Goal: Transaction & Acquisition: Purchase product/service

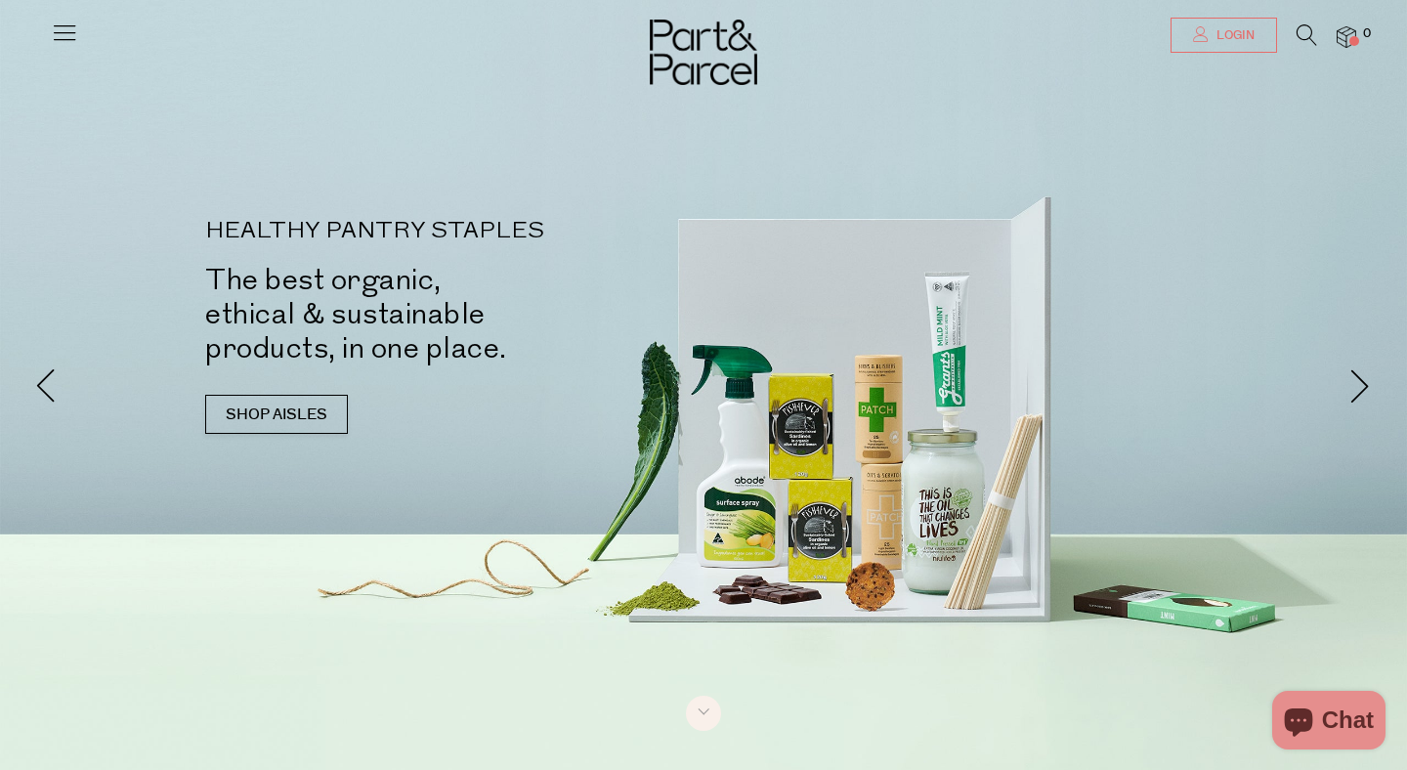
type input "[PERSON_NAME][EMAIL_ADDRESS][DOMAIN_NAME]"
click at [1205, 32] on icon at bounding box center [1201, 34] width 16 height 16
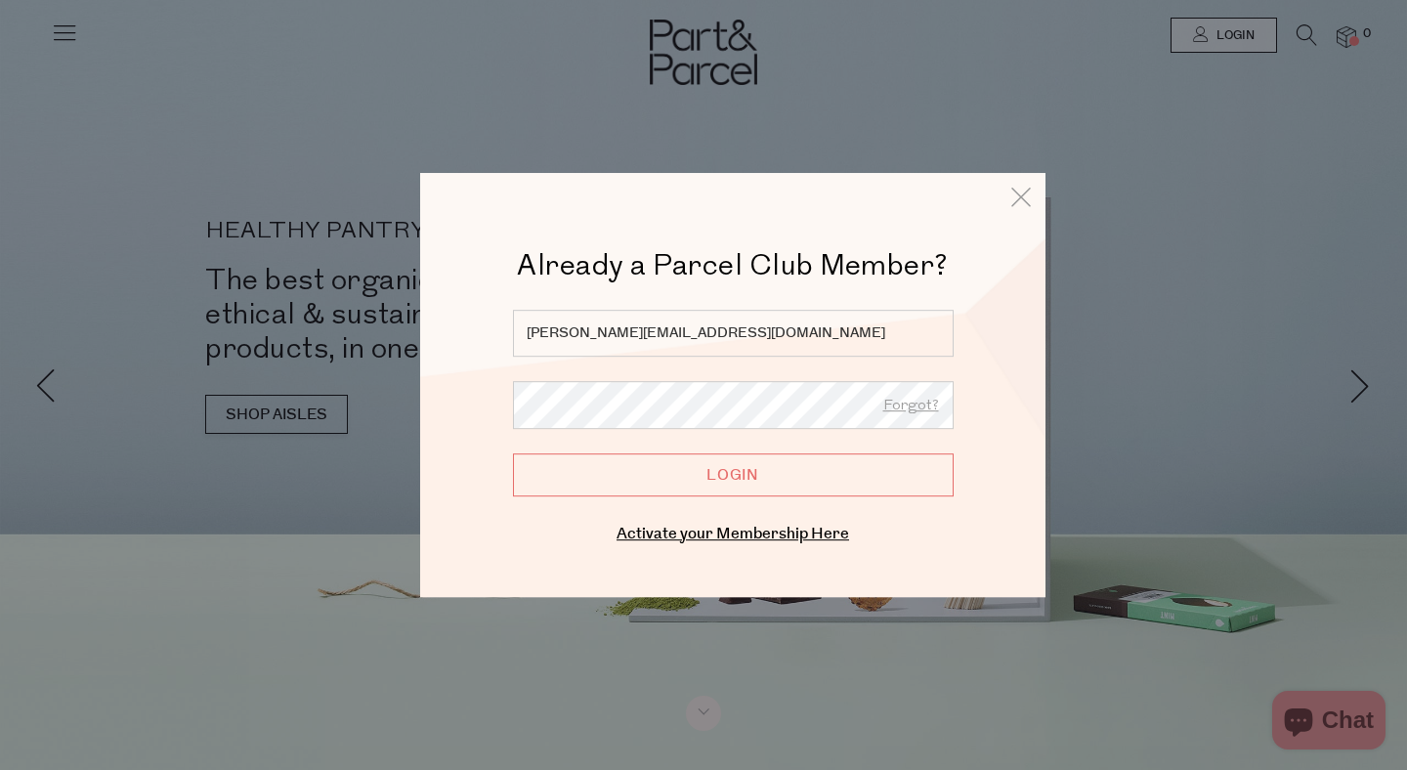
click at [664, 478] on input "Login" at bounding box center [733, 474] width 441 height 43
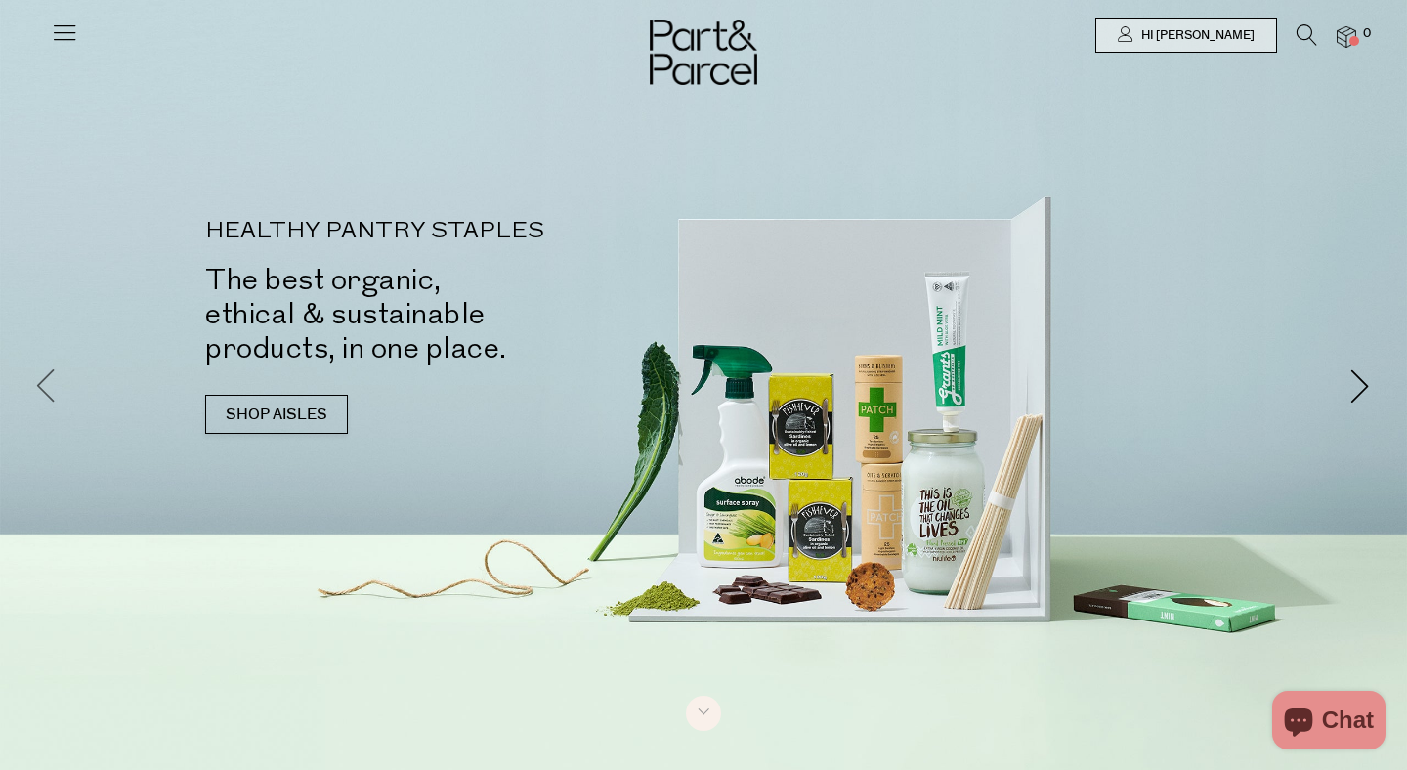
click at [49, 372] on span at bounding box center [46, 385] width 34 height 34
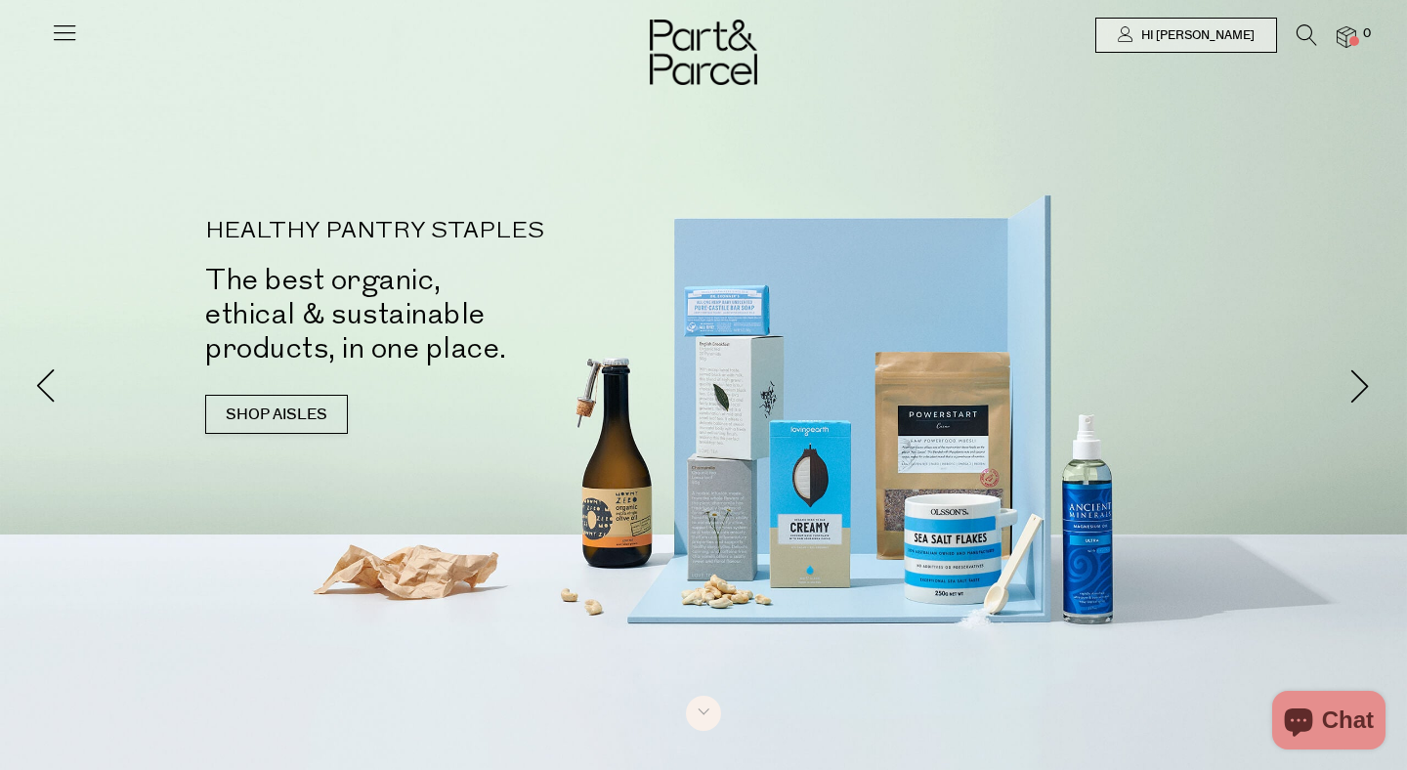
click at [70, 40] on icon at bounding box center [64, 32] width 27 height 27
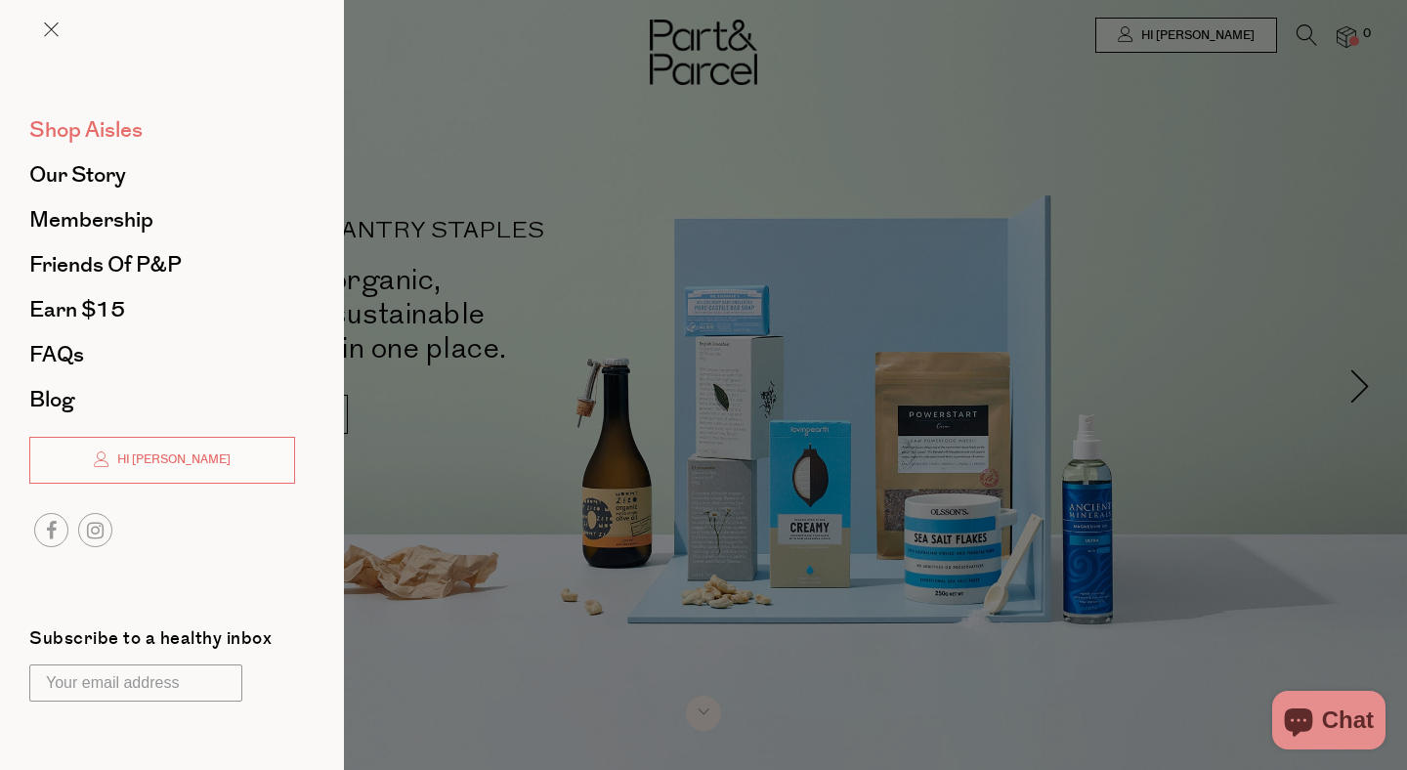
click at [78, 144] on span "Shop Aisles" at bounding box center [85, 129] width 113 height 31
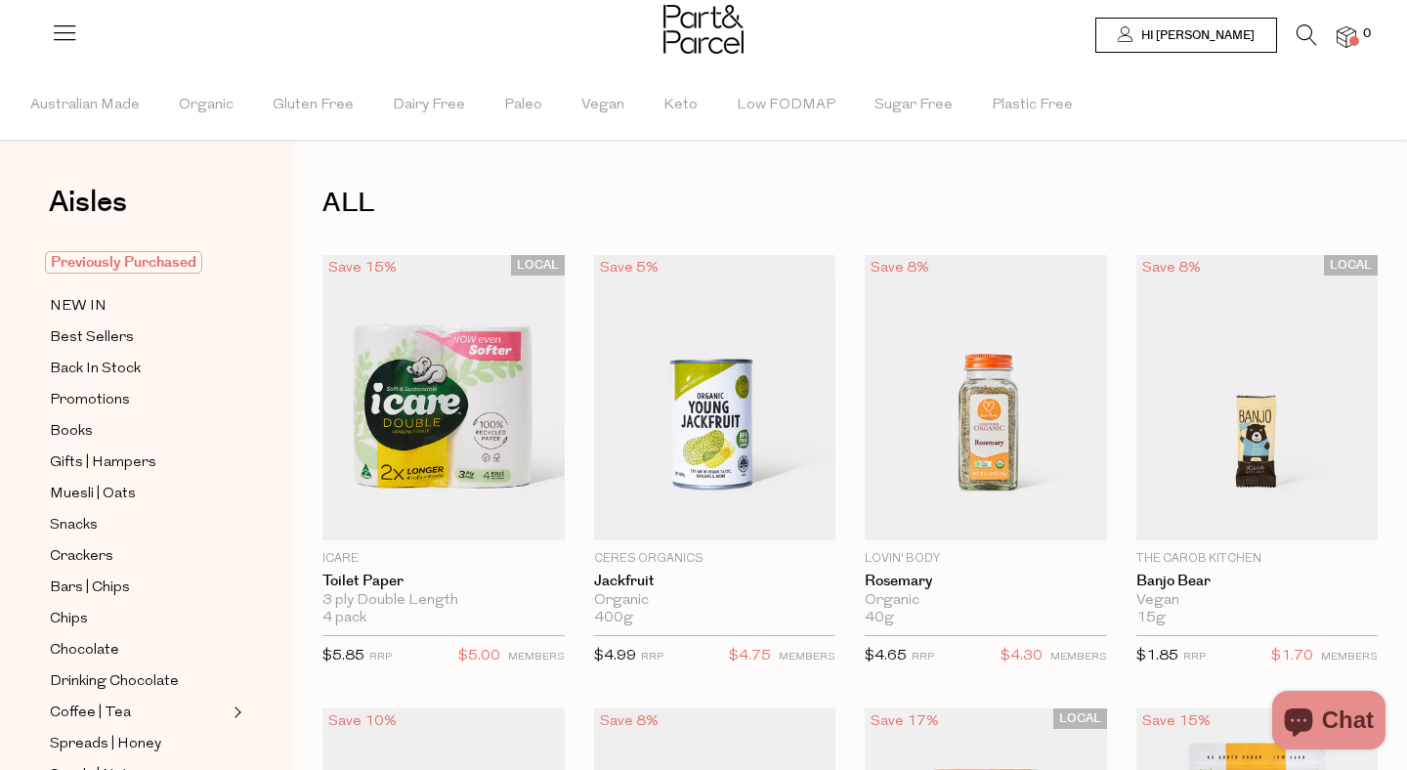
click at [159, 265] on span "Previously Purchased" at bounding box center [123, 262] width 157 height 22
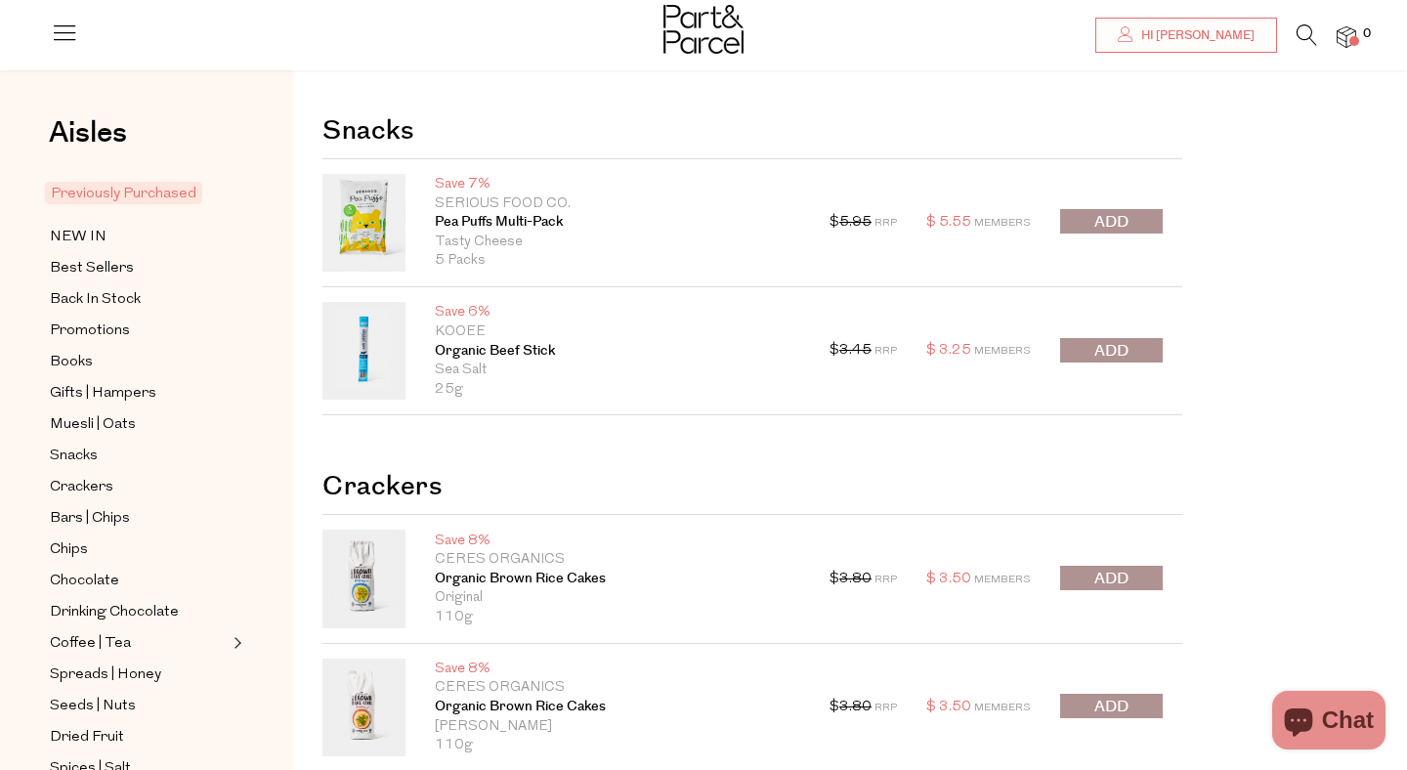
scroll to position [25, 0]
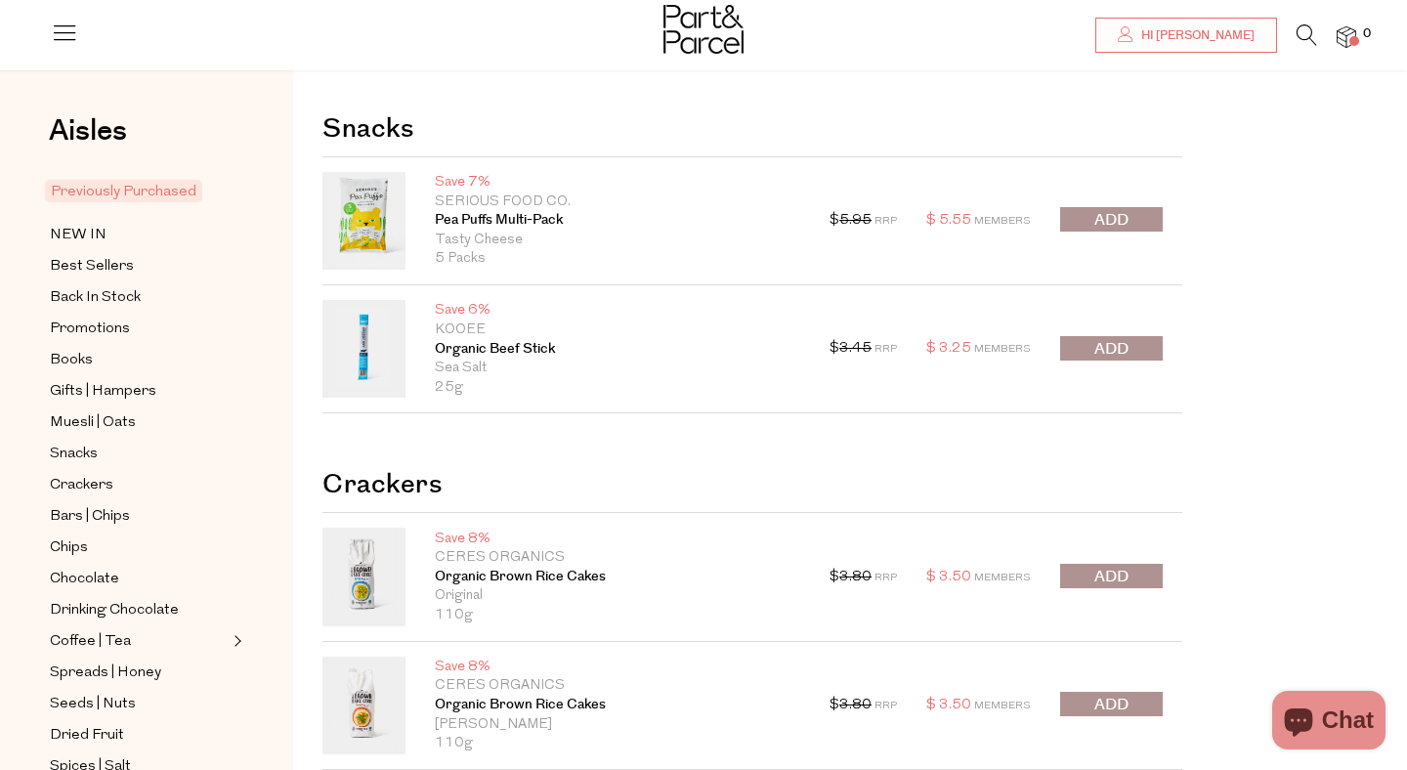
click at [1120, 225] on span "submit" at bounding box center [1111, 220] width 34 height 22
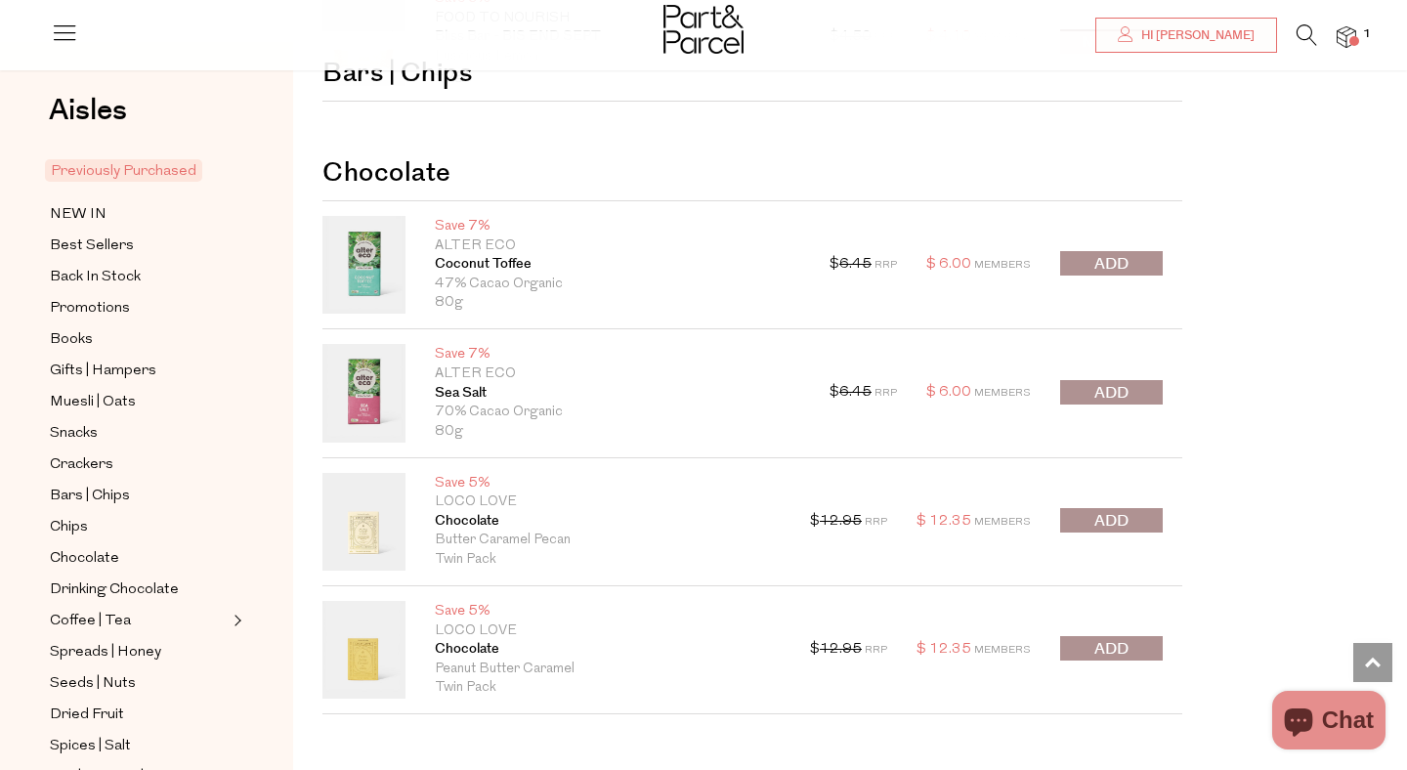
scroll to position [1307, 0]
click at [1131, 271] on button "submit" at bounding box center [1111, 262] width 103 height 24
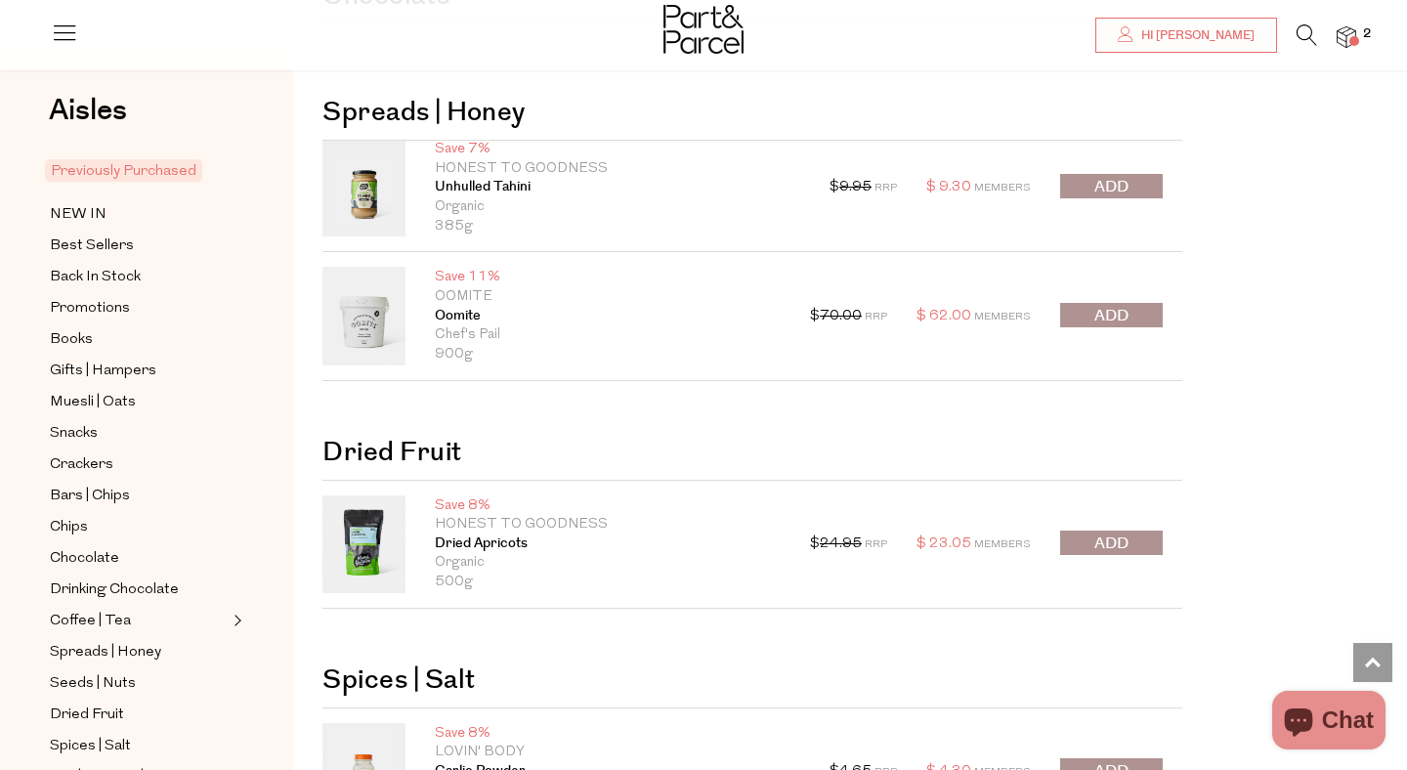
scroll to position [1999, 0]
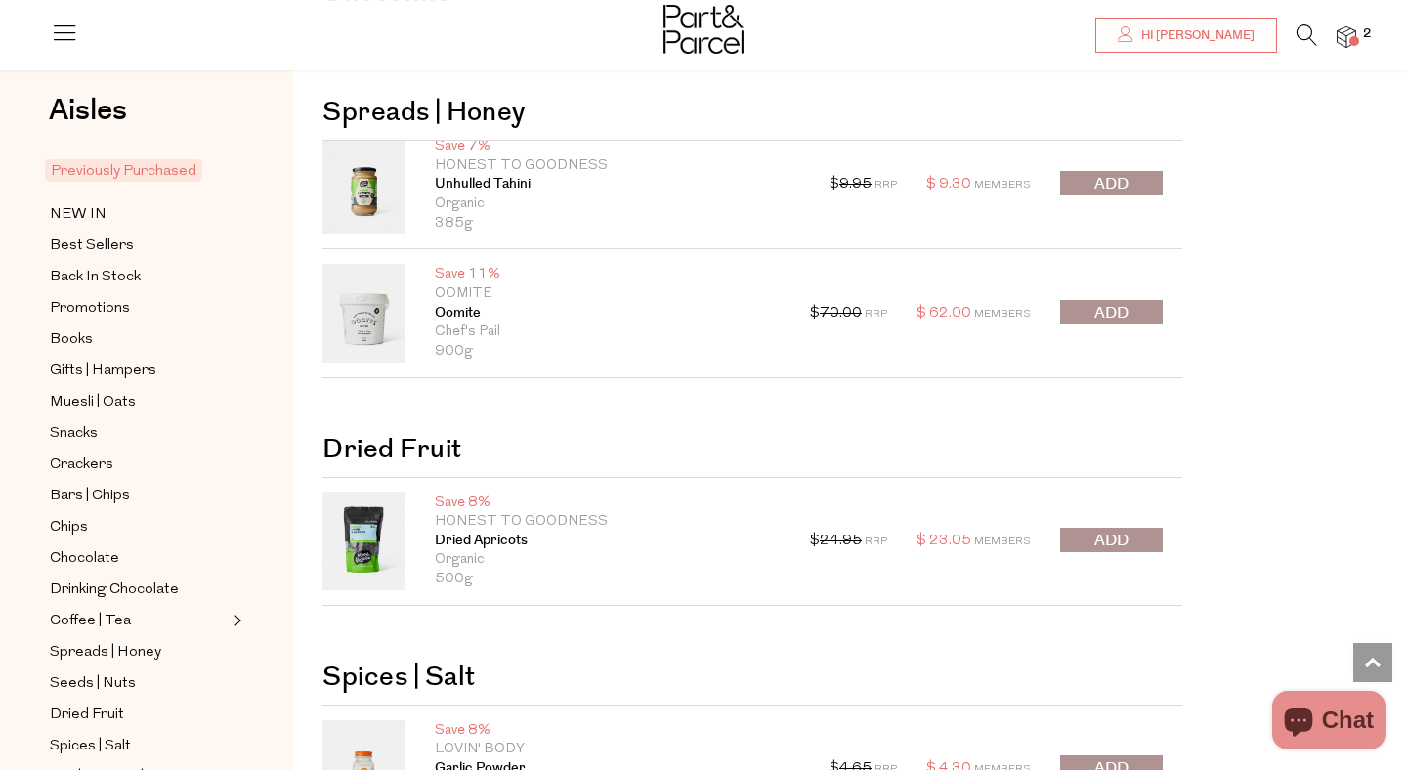
click at [1120, 312] on span "submit" at bounding box center [1111, 313] width 34 height 22
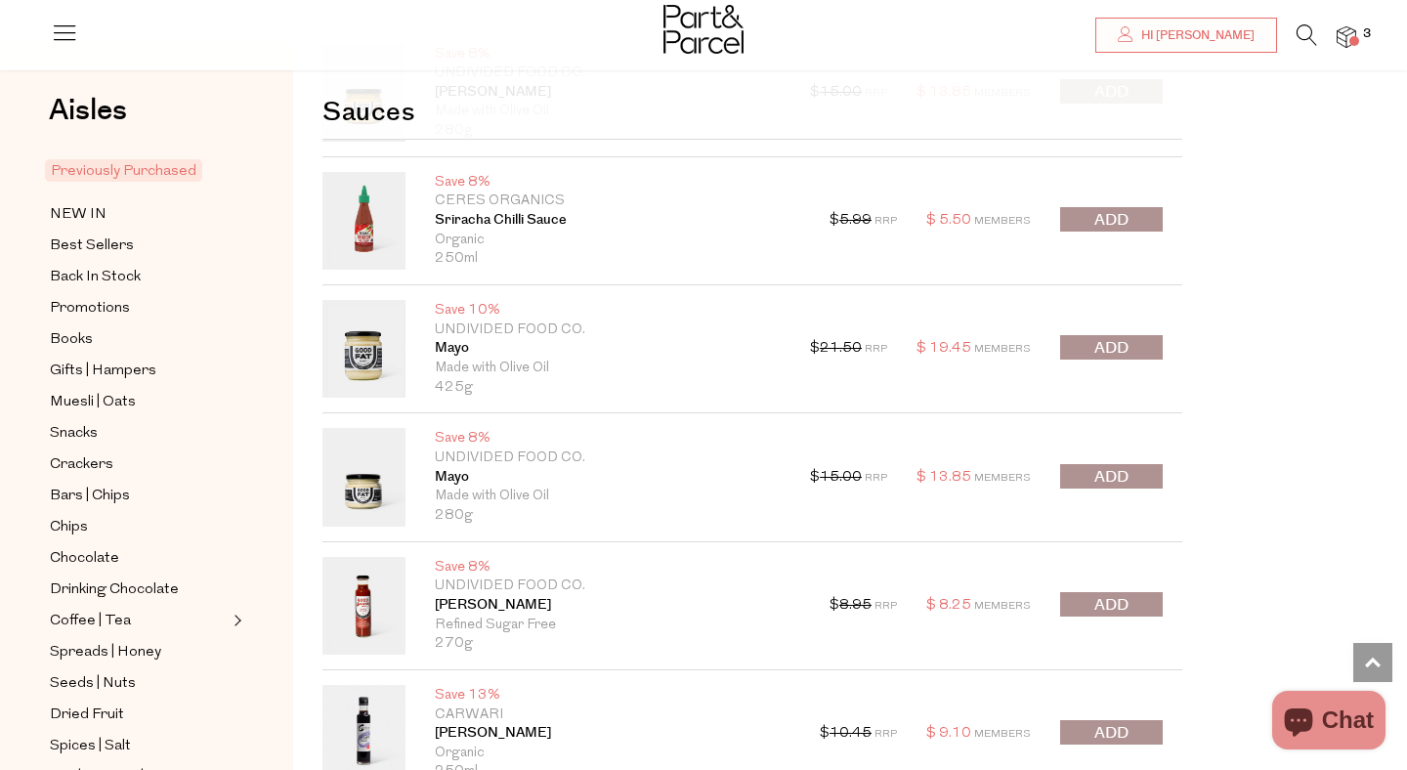
scroll to position [3872, 0]
click at [1117, 225] on span "submit" at bounding box center [1111, 221] width 34 height 22
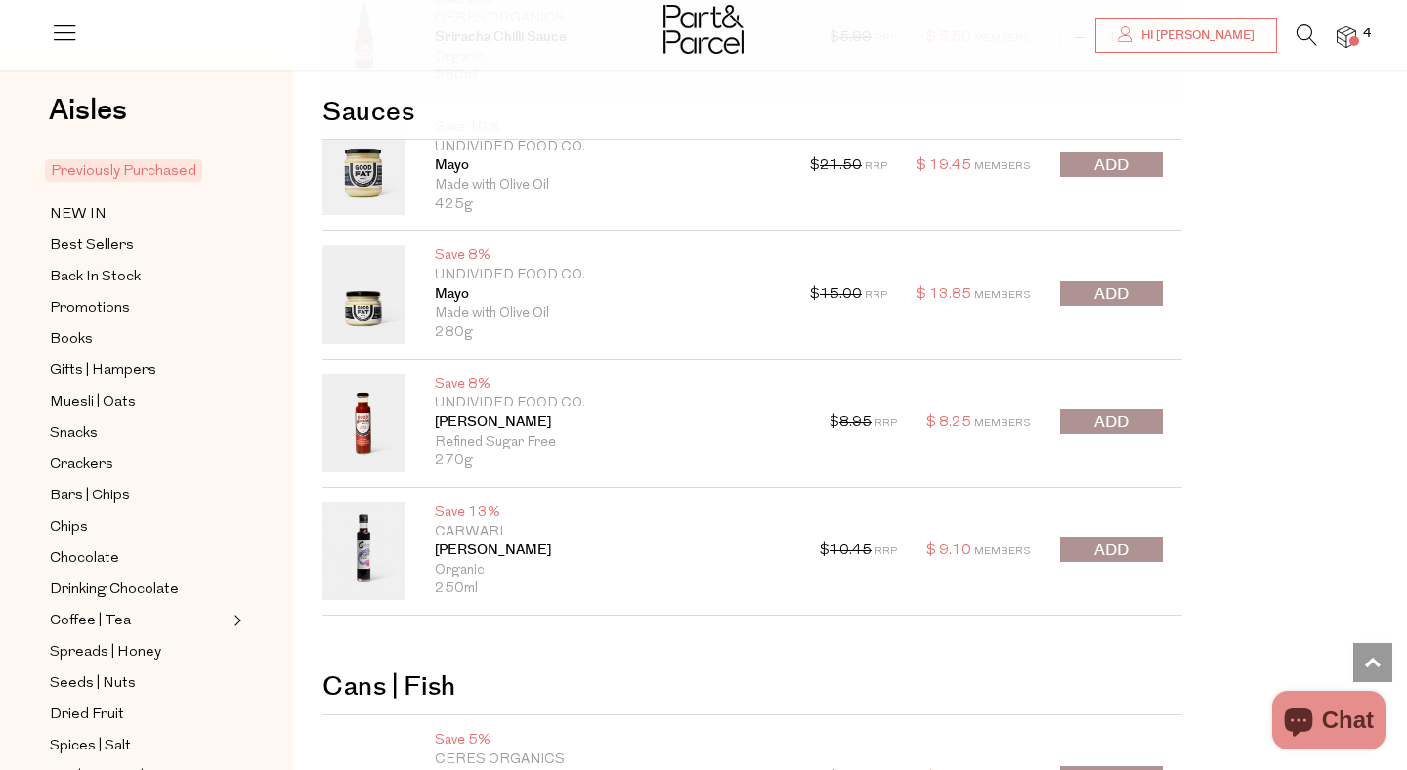
scroll to position [4050, 0]
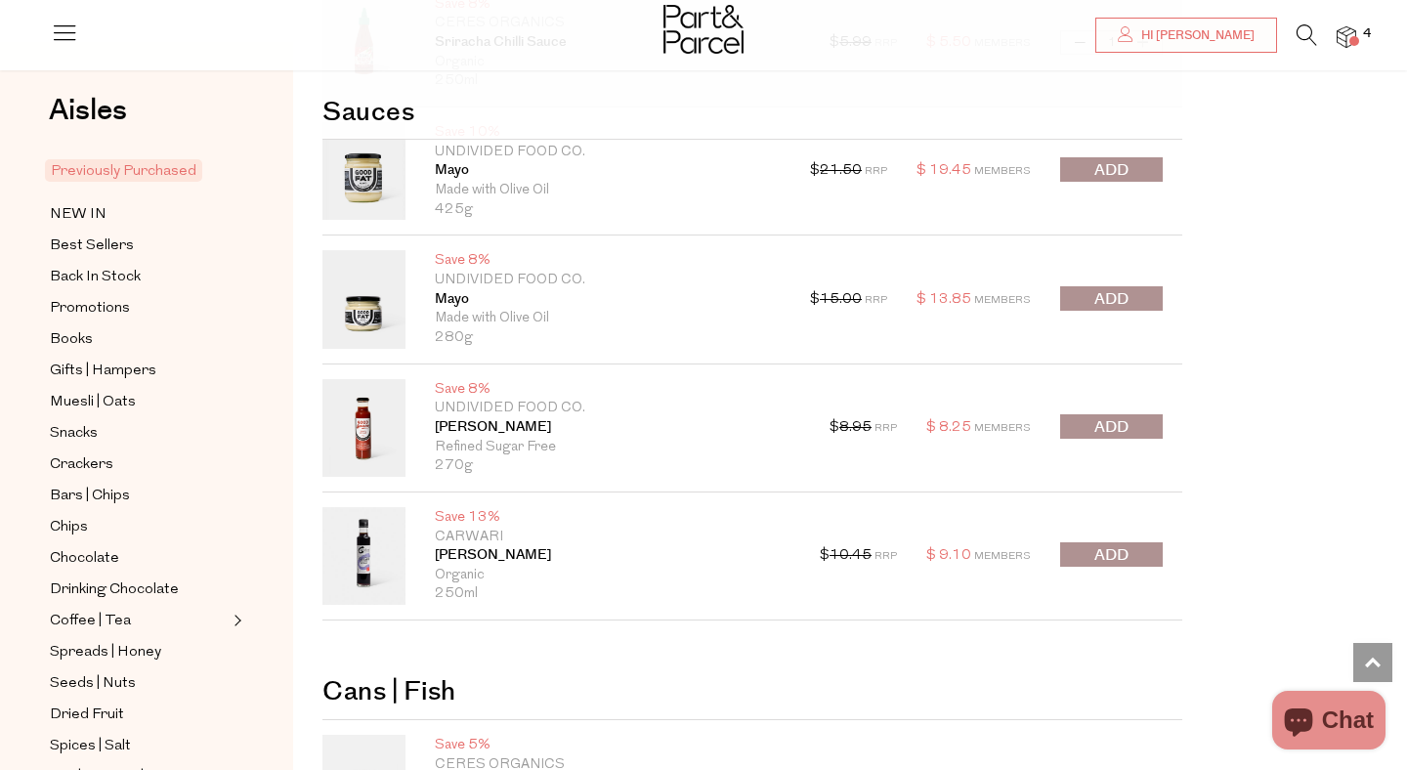
click at [1097, 302] on span "submit" at bounding box center [1111, 299] width 34 height 22
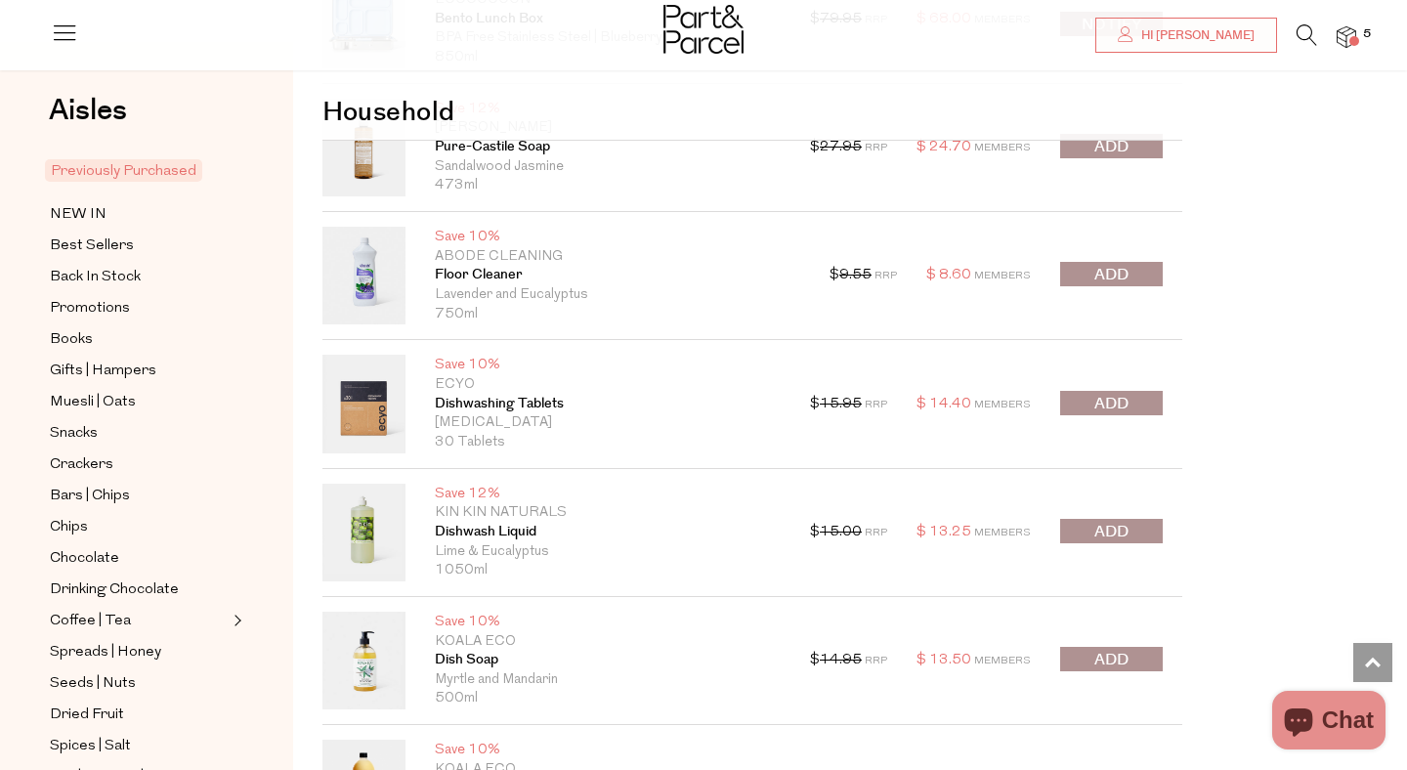
scroll to position [5663, 0]
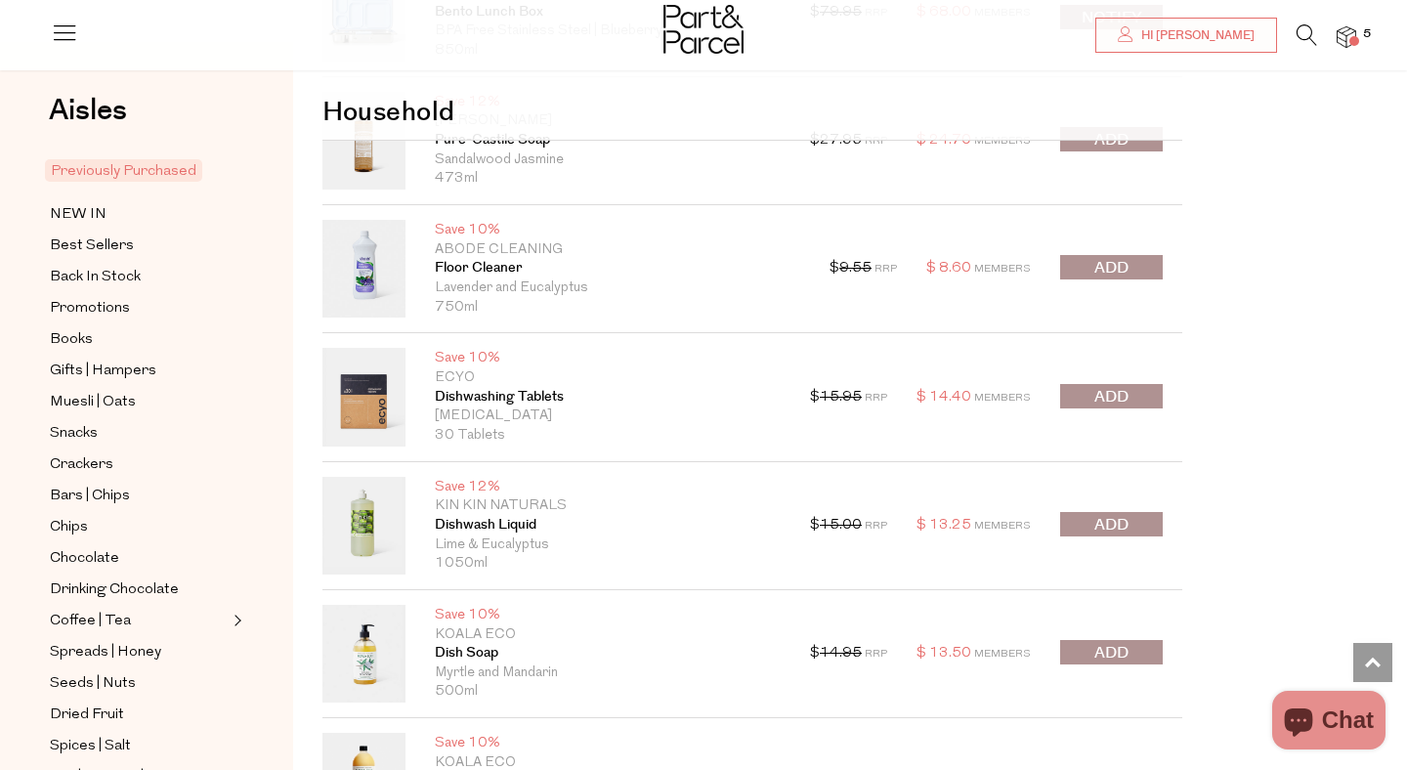
click at [1110, 398] on span "submit" at bounding box center [1111, 397] width 34 height 22
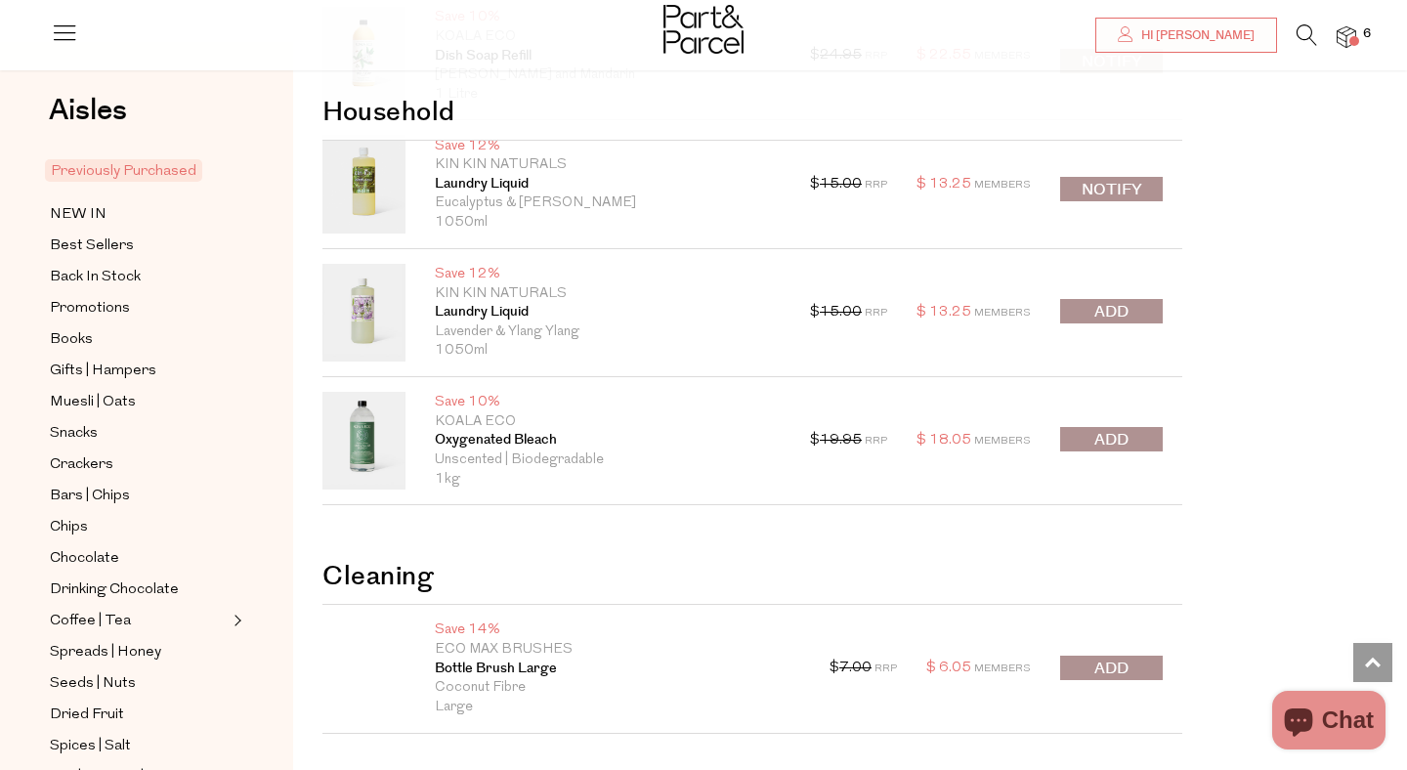
scroll to position [6395, 0]
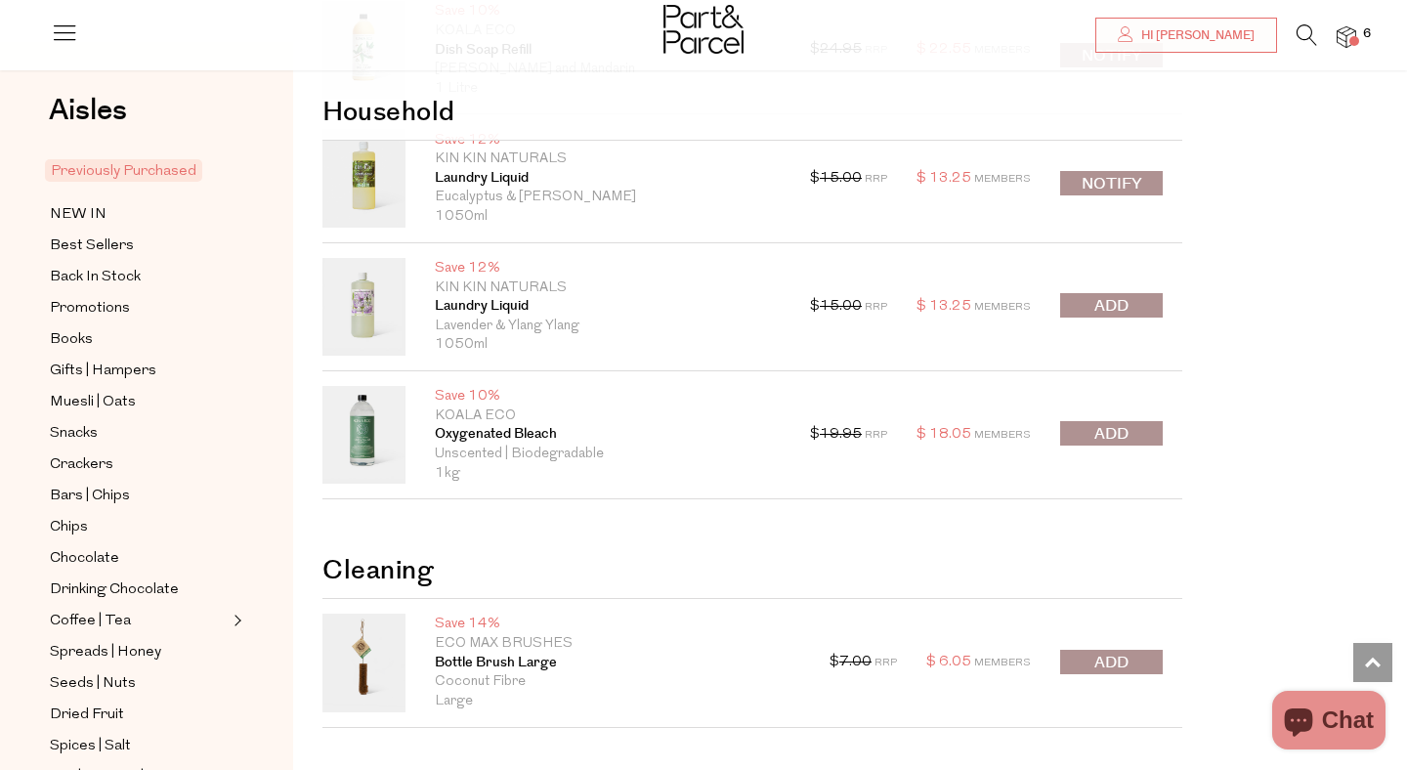
click at [1132, 416] on div "$ 19.95 RRP $ 18.05 Members Decrease Oxygenated Bleach 1 Increase Oxygenated Bl…" at bounding box center [986, 435] width 353 height 98
click at [1132, 426] on button "submit" at bounding box center [1111, 433] width 103 height 24
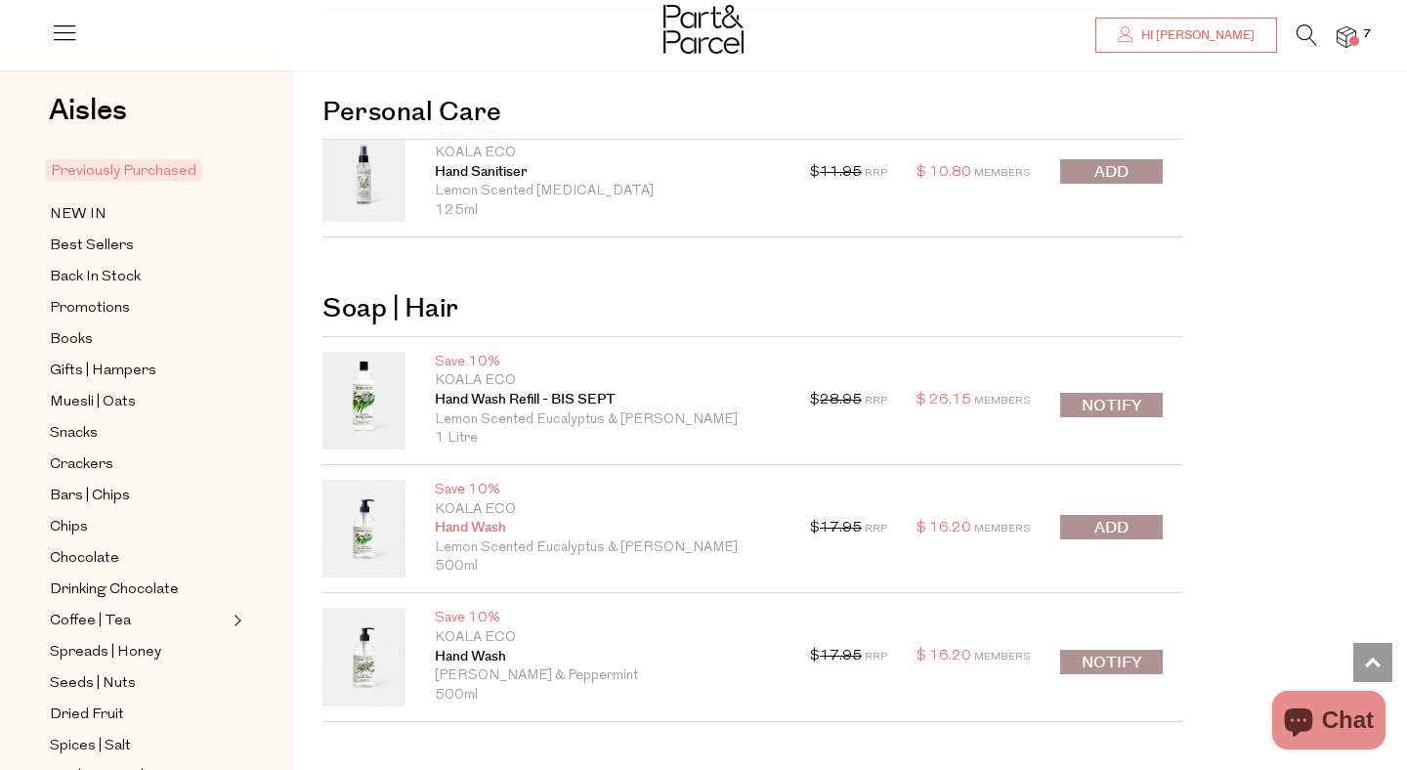
scroll to position [7111, 0]
click at [1302, 30] on icon at bounding box center [1307, 34] width 21 height 21
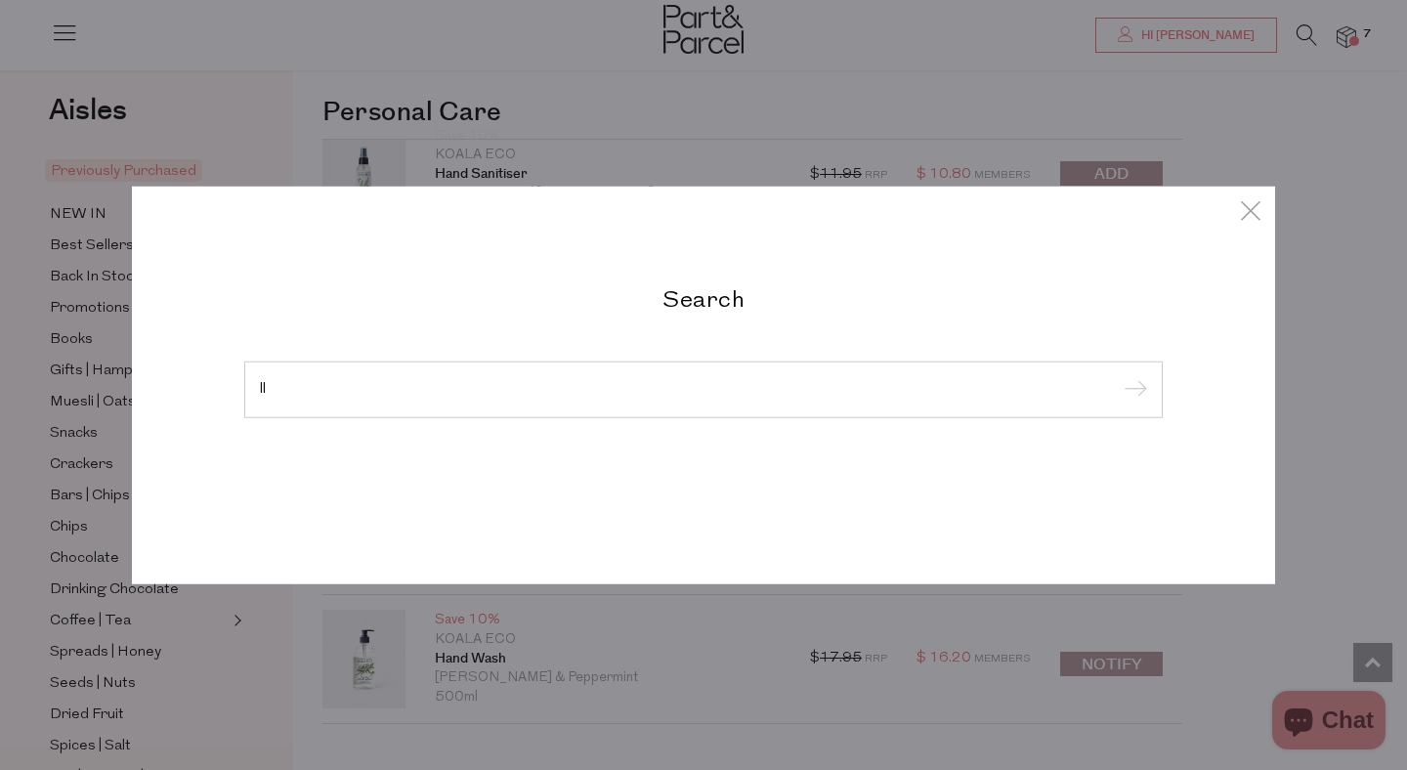
type input "l"
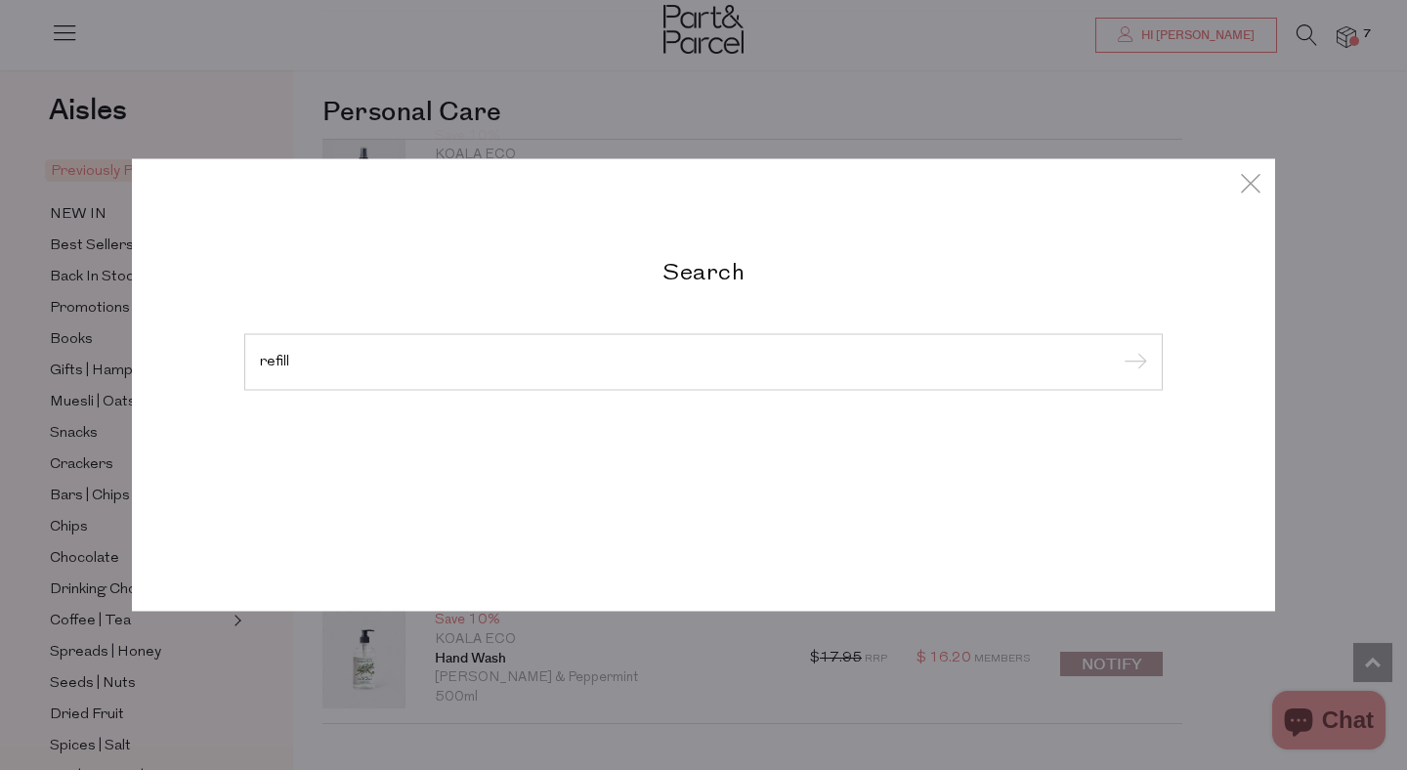
type input "refill"
click at [1118, 349] on input "submit" at bounding box center [1132, 363] width 29 height 29
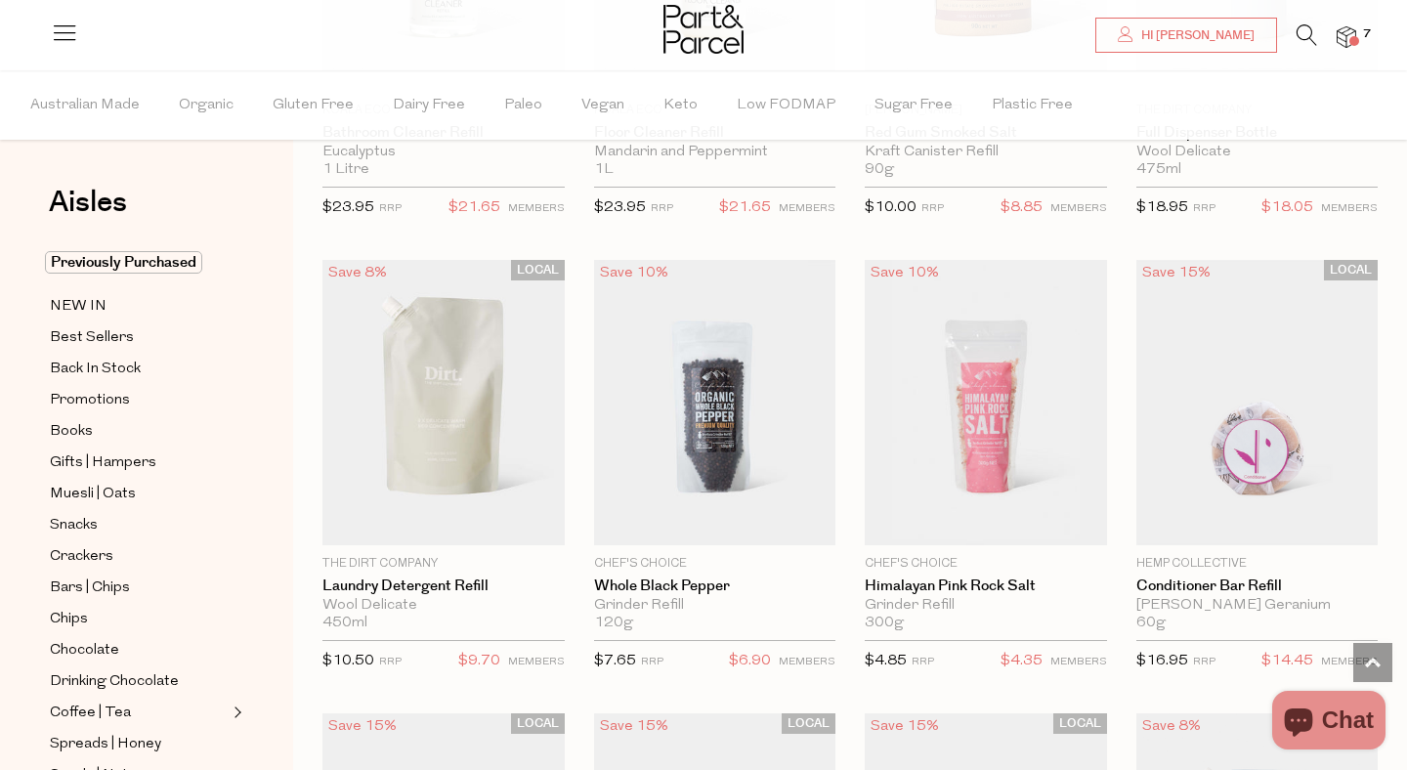
scroll to position [1785, 0]
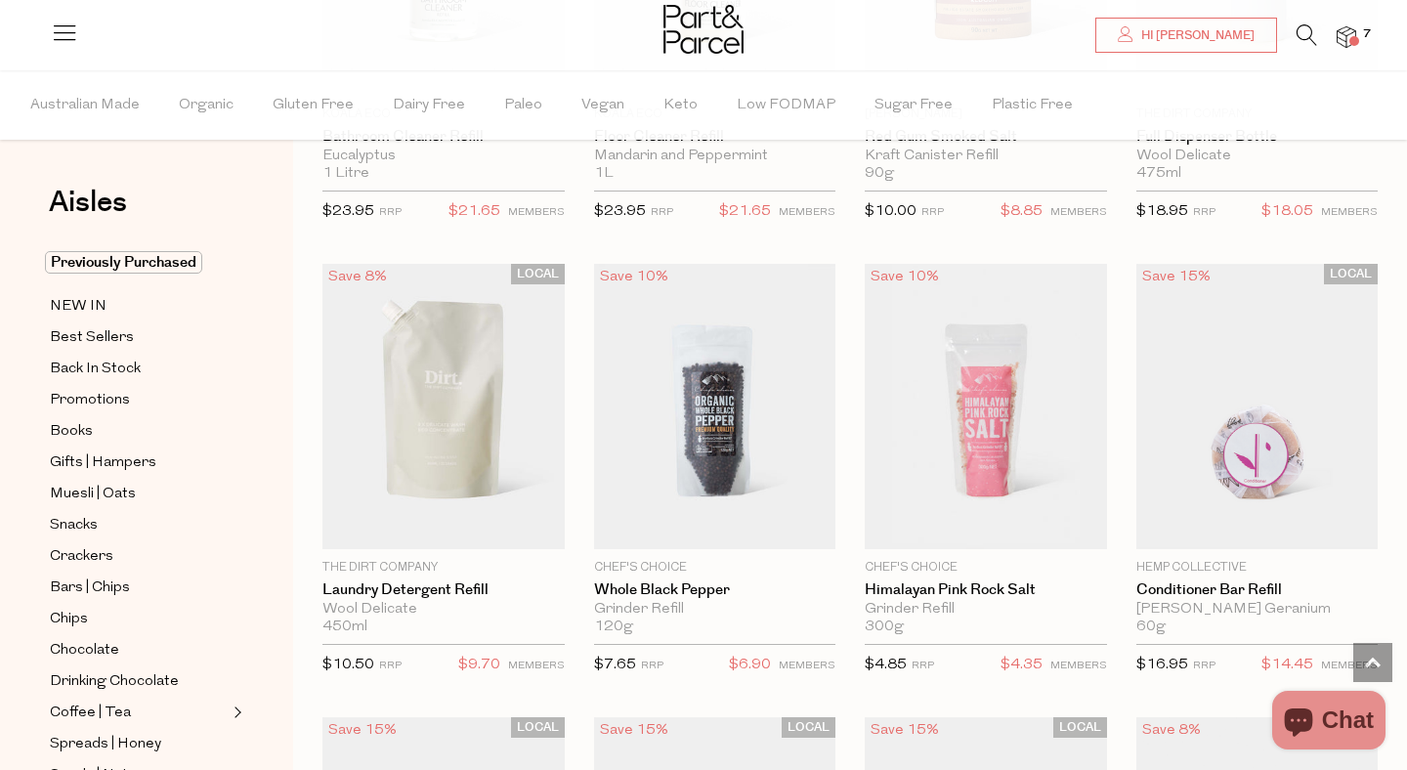
click at [1305, 30] on icon at bounding box center [1307, 34] width 21 height 21
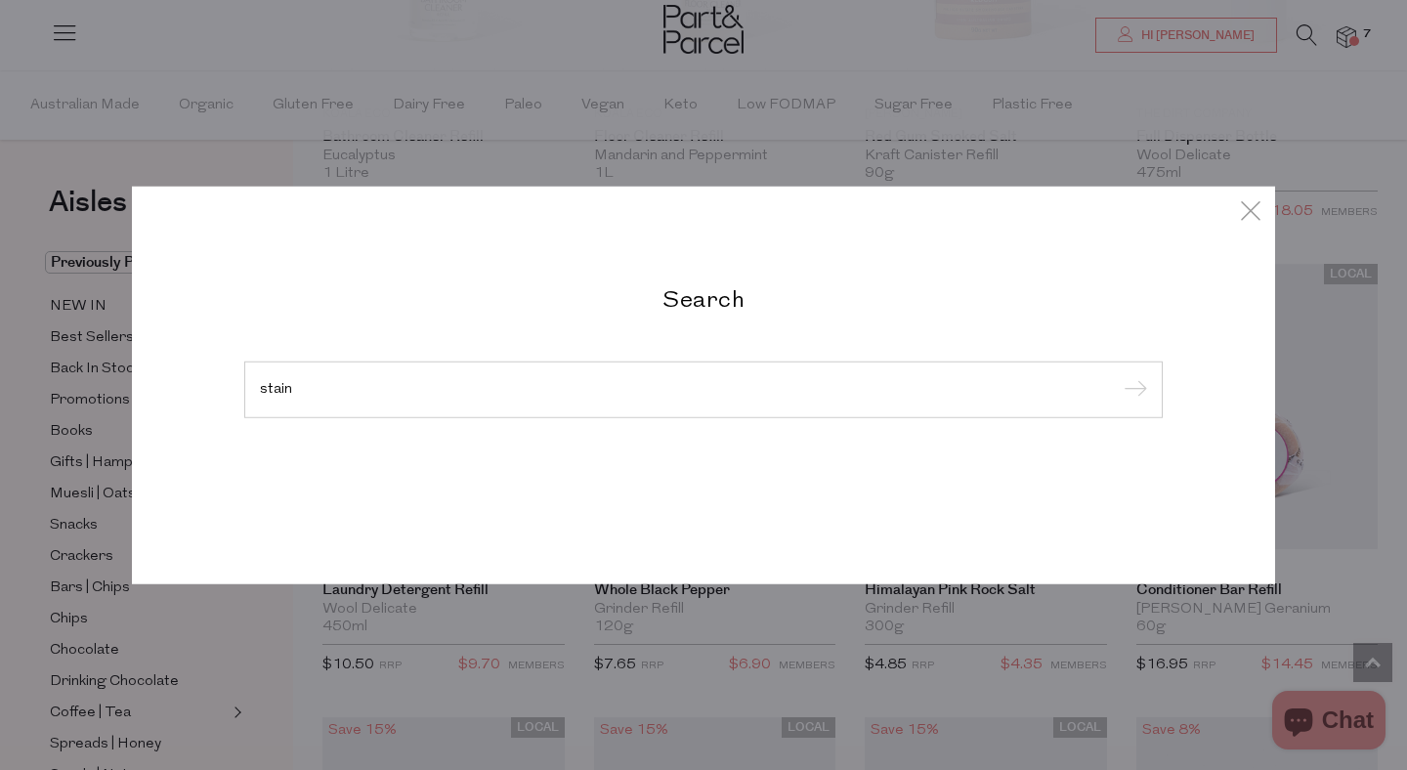
type input "stain"
click at [1118, 376] on input "submit" at bounding box center [1132, 390] width 29 height 29
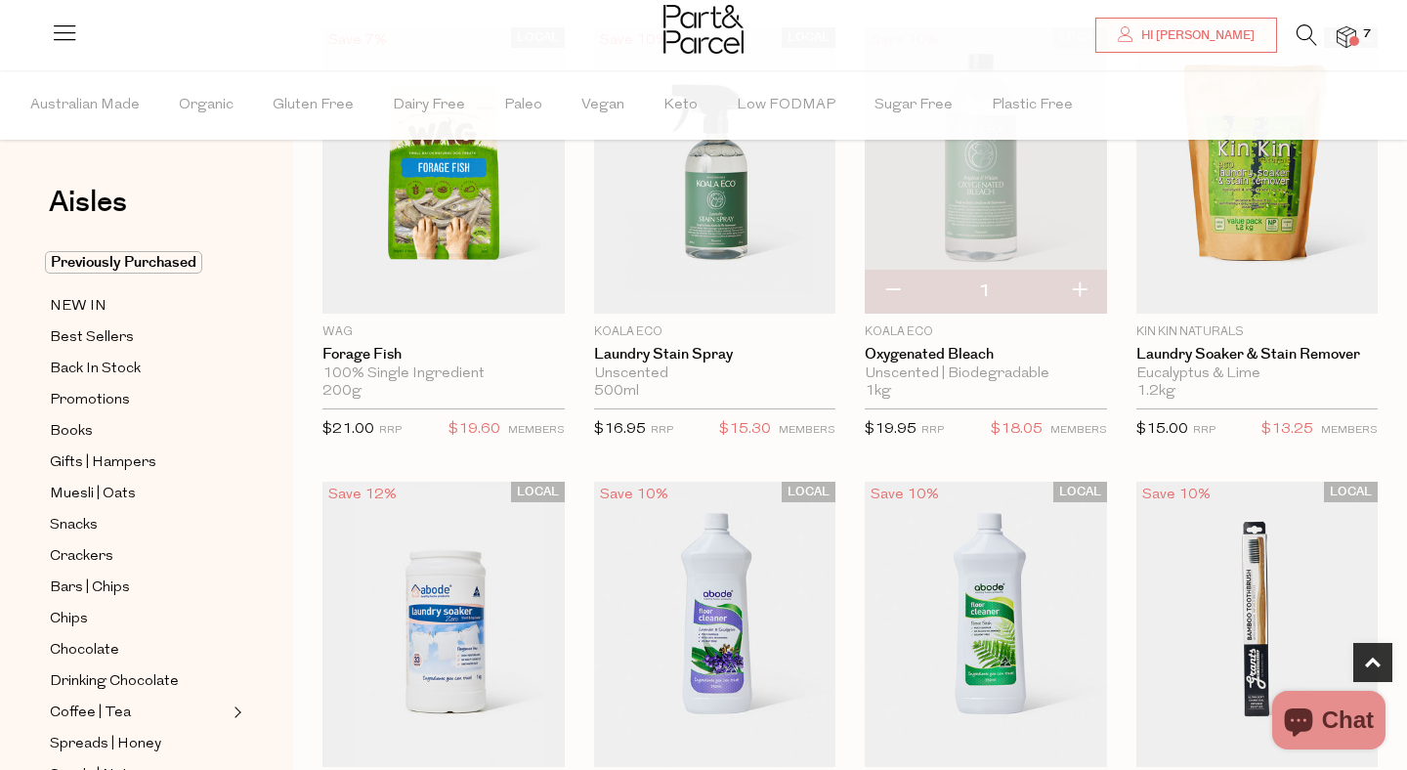
scroll to position [681, 0]
